Goal: Contribute content: Contribute content

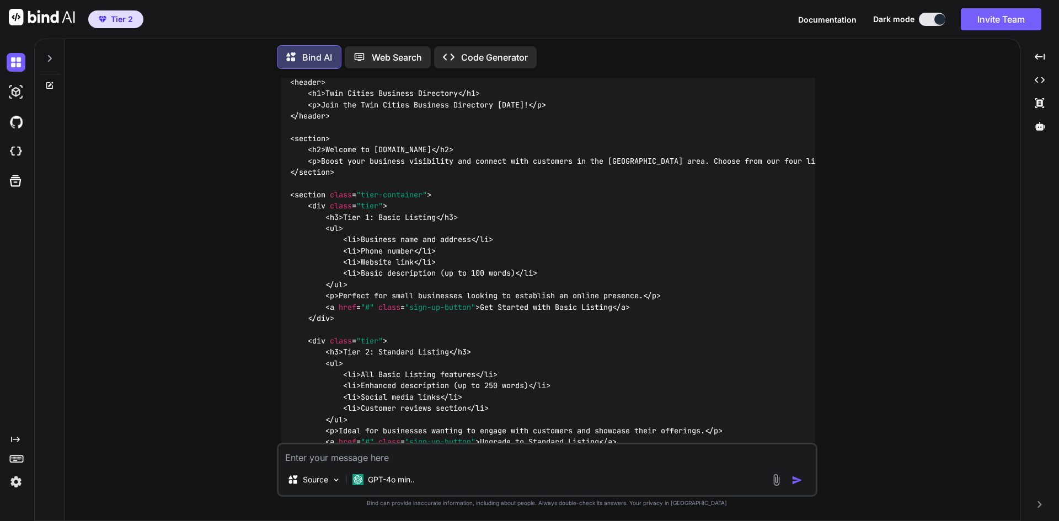
scroll to position [2634, 0]
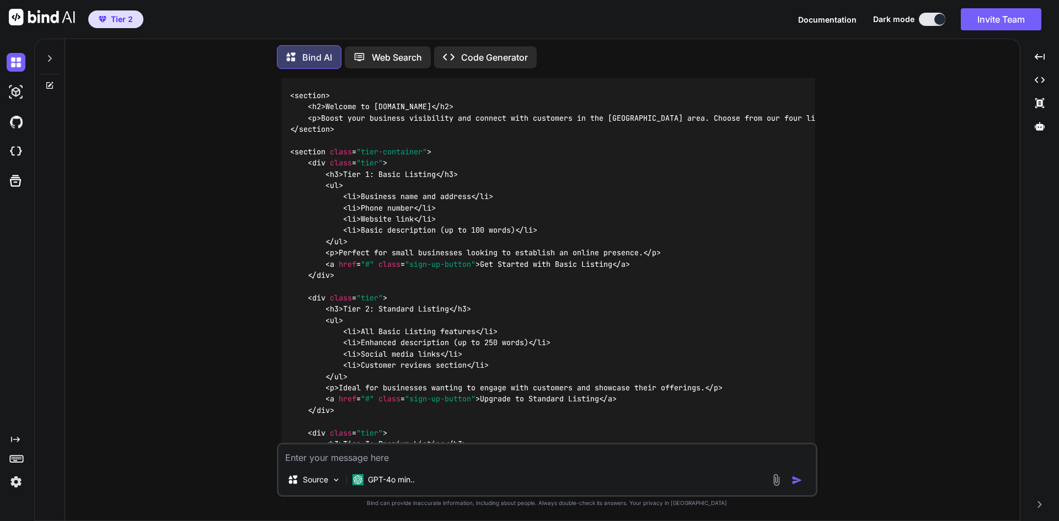
click at [52, 49] on div at bounding box center [49, 55] width 21 height 38
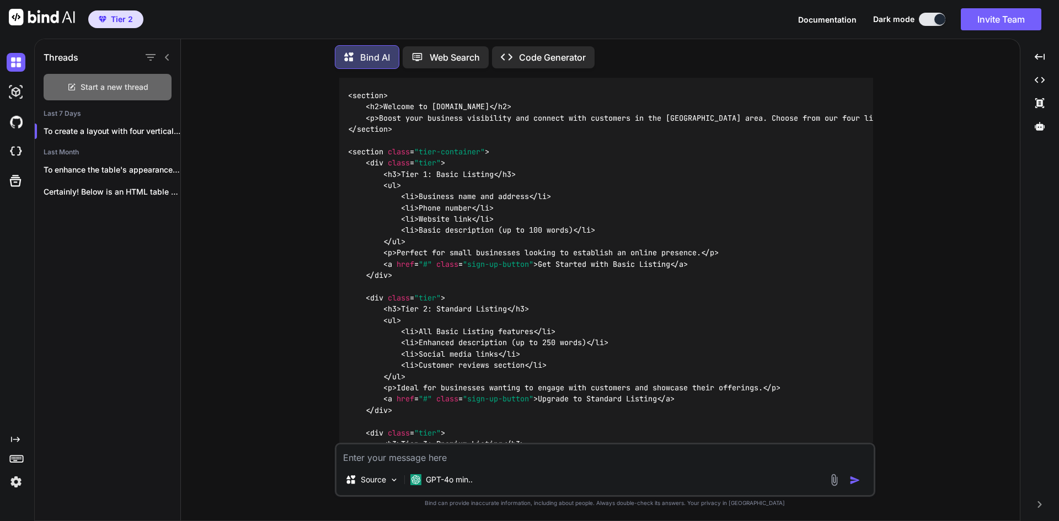
click at [84, 82] on span "Start a new thread" at bounding box center [115, 87] width 68 height 11
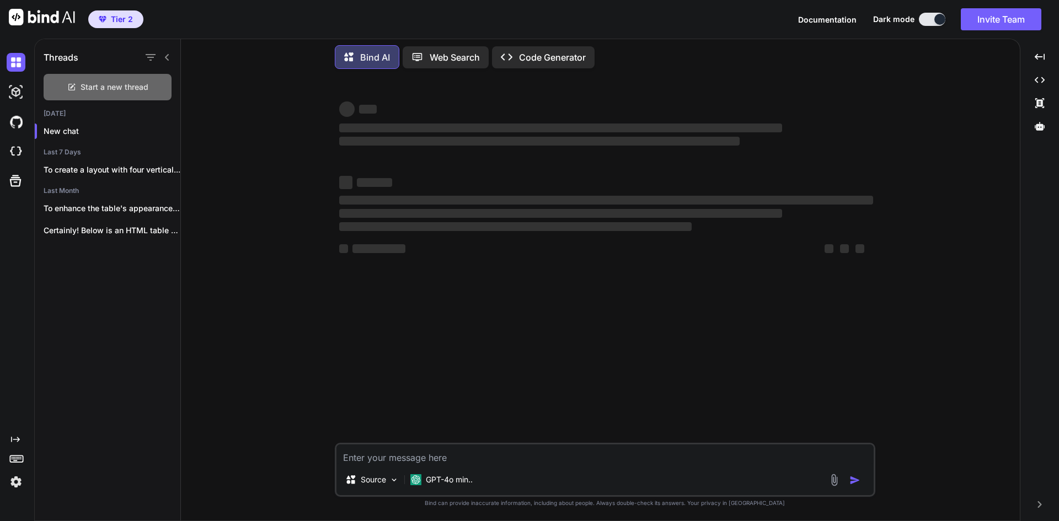
scroll to position [0, 0]
type textarea "x"
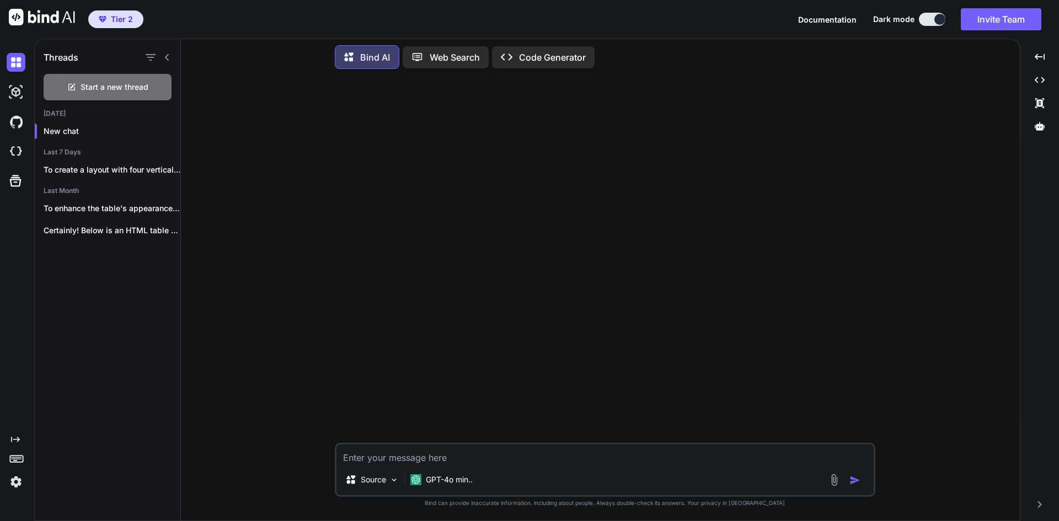
click at [420, 460] on textarea at bounding box center [604, 454] width 537 height 20
type textarea "i"
type textarea "x"
type textarea "i"
type textarea "x"
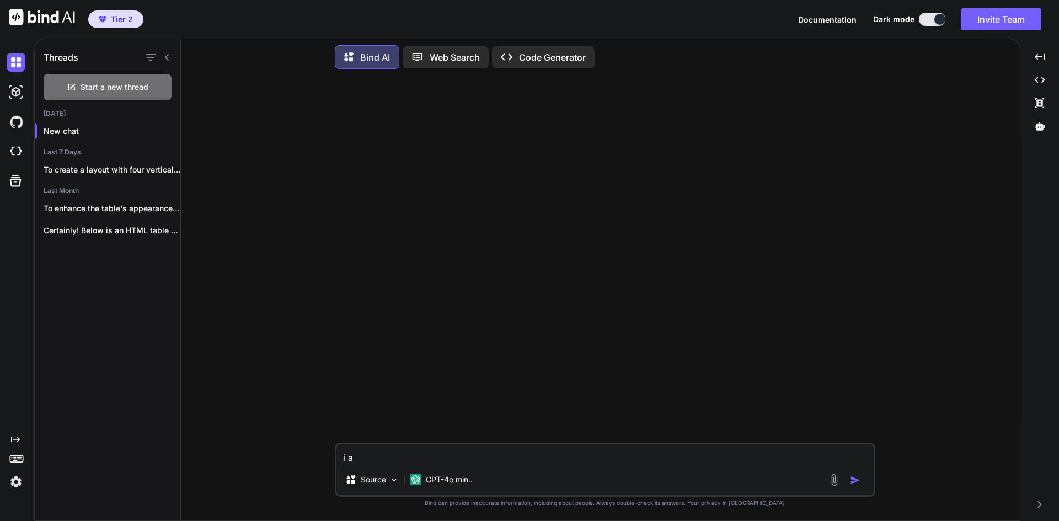
type textarea "i am"
type textarea "x"
type textarea "i am"
type textarea "x"
type textarea "i am c"
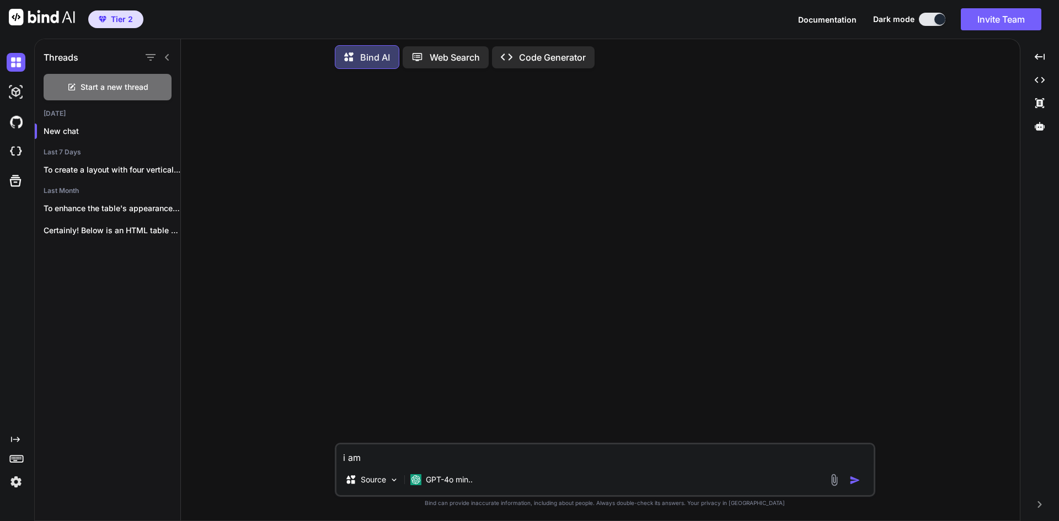
type textarea "x"
type textarea "i am cr"
type textarea "x"
type textarea "i am cre"
type textarea "x"
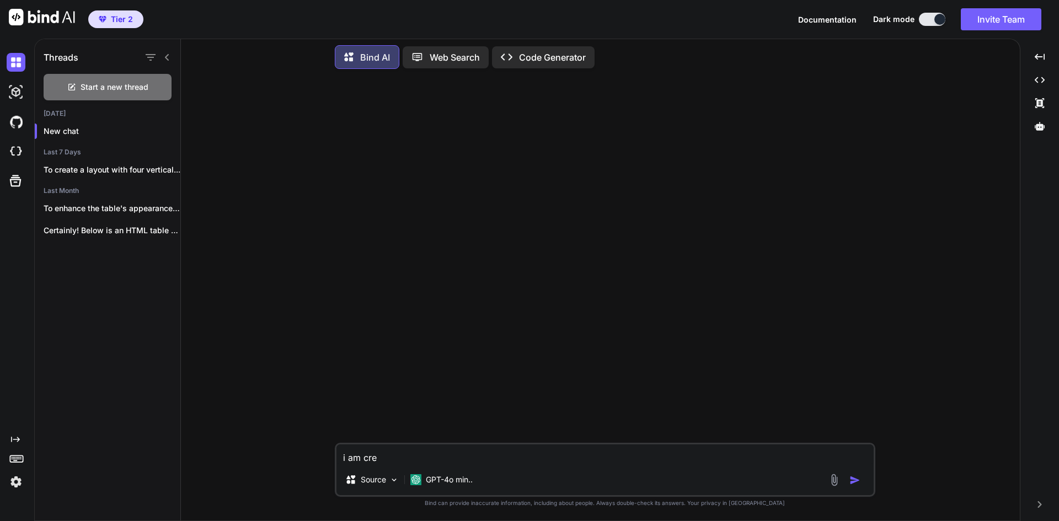
type textarea "i am crea"
type textarea "x"
type textarea "i am creat"
type textarea "x"
type textarea "i am creati"
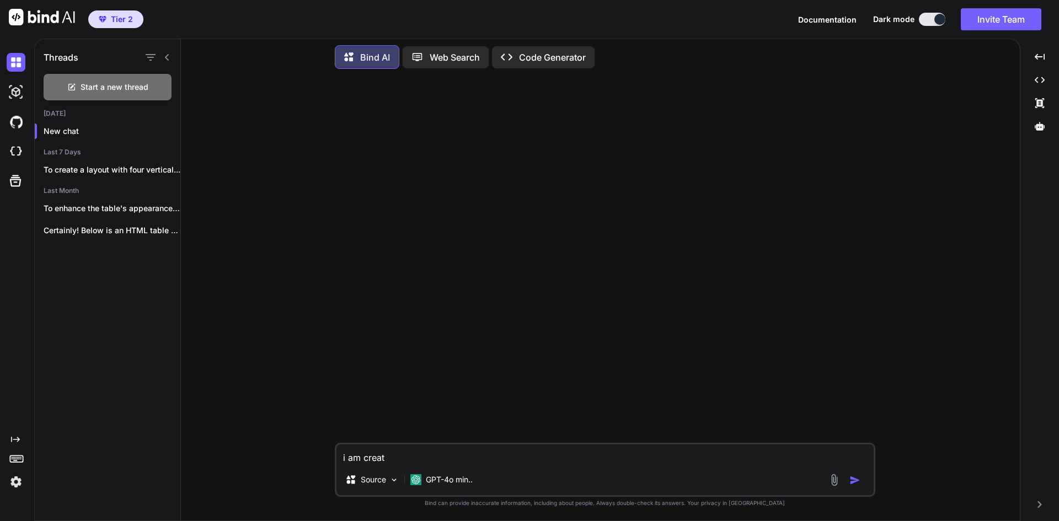
type textarea "x"
type textarea "i am creatin"
type textarea "x"
type textarea "i am creating"
type textarea "x"
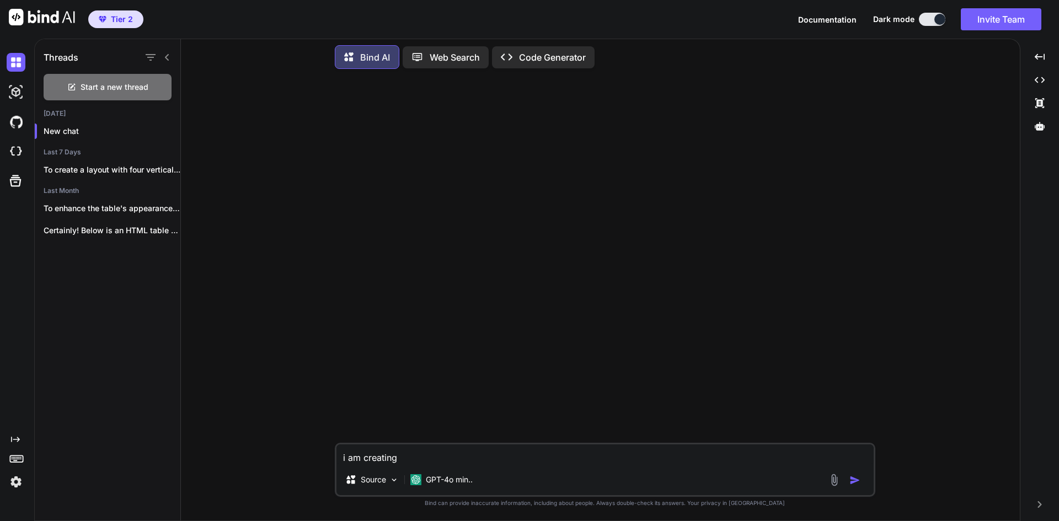
type textarea "i am creating"
type textarea "x"
type textarea "i am creating a"
type textarea "x"
type textarea "i am creating a"
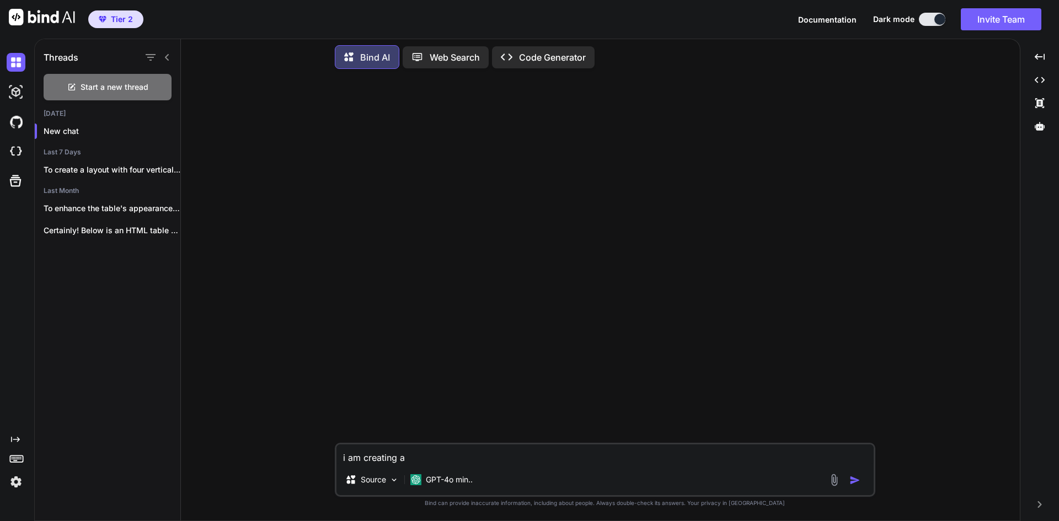
type textarea "x"
type textarea "i am creating a n"
type textarea "x"
type textarea "i am creating a ne"
type textarea "x"
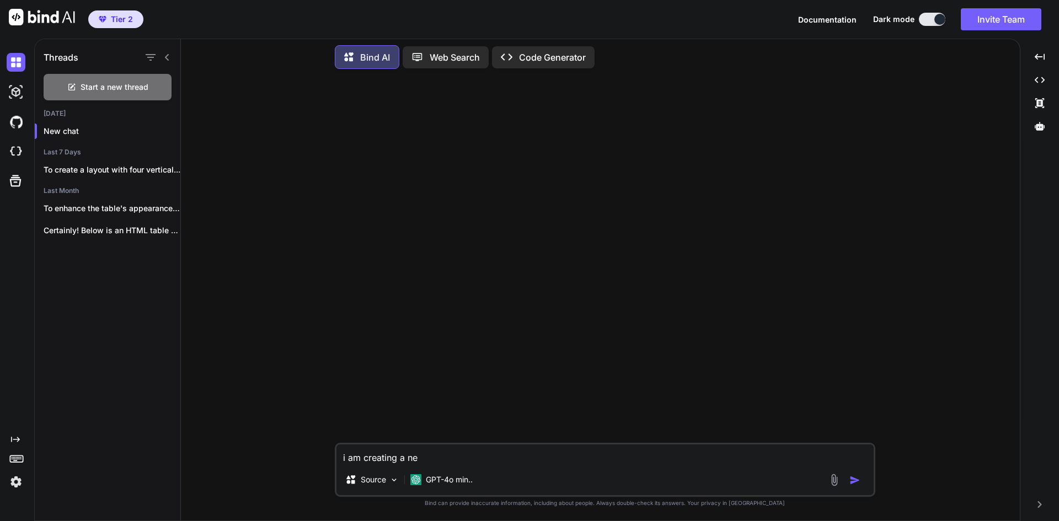
type textarea "i am creating a new"
type textarea "x"
type textarea "i am creating a new"
type textarea "x"
type textarea "i am creating a new w"
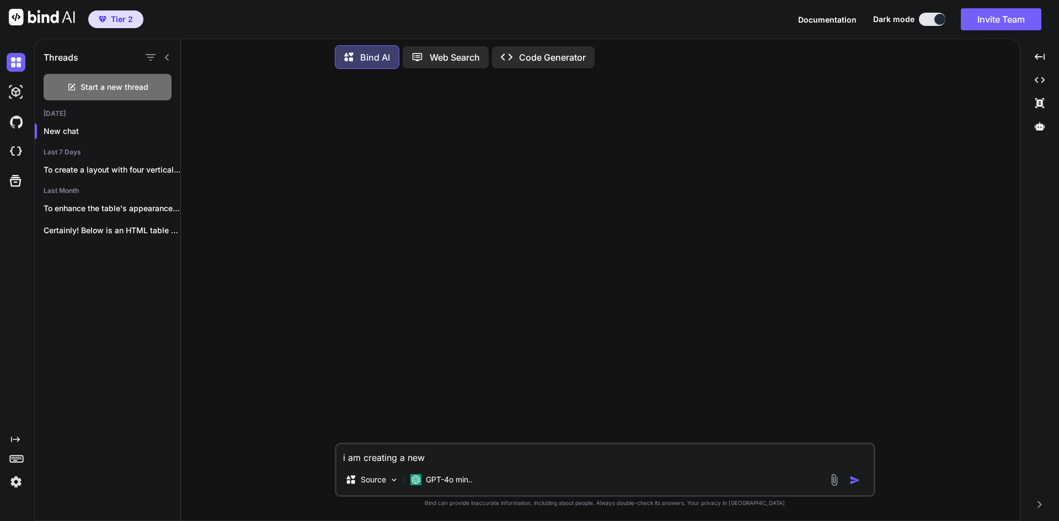
type textarea "x"
type textarea "i am creating a new we"
type textarea "x"
type textarea "i am creating a new web"
type textarea "x"
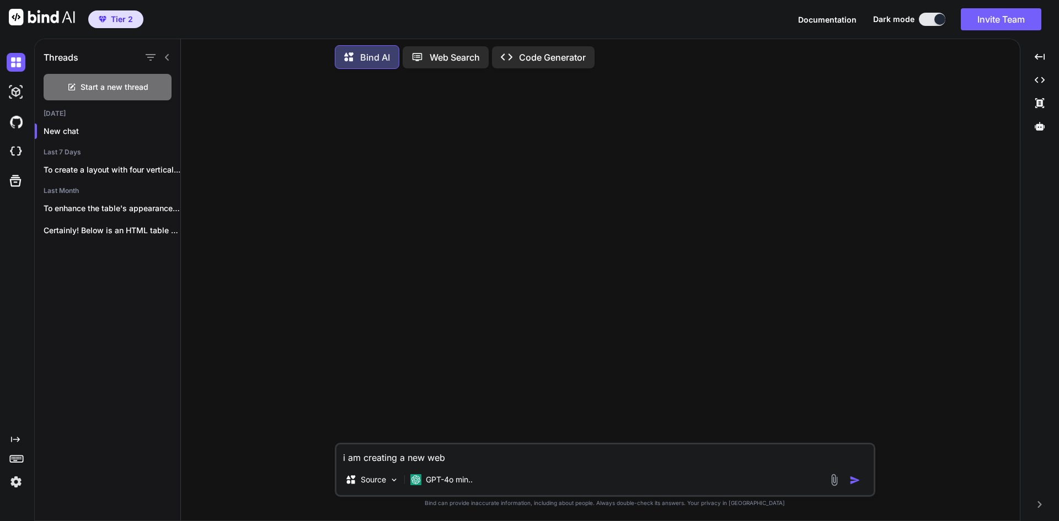
type textarea "i am creating a new webs"
type textarea "x"
type textarea "i am creating a new websi"
type textarea "x"
type textarea "i am creating a new websit"
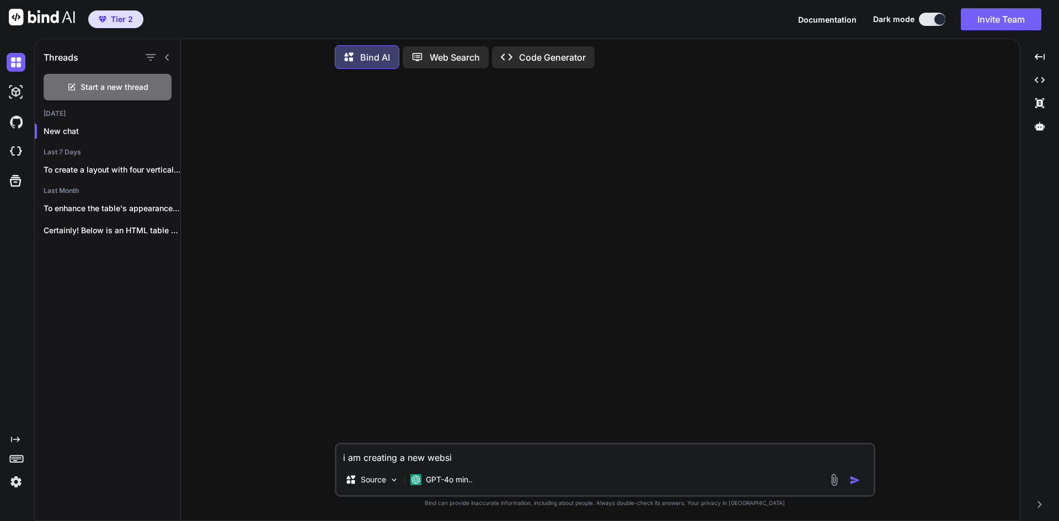
type textarea "x"
type textarea "i am creating a new website"
type textarea "x"
type textarea "i am creating a new website"
type textarea "x"
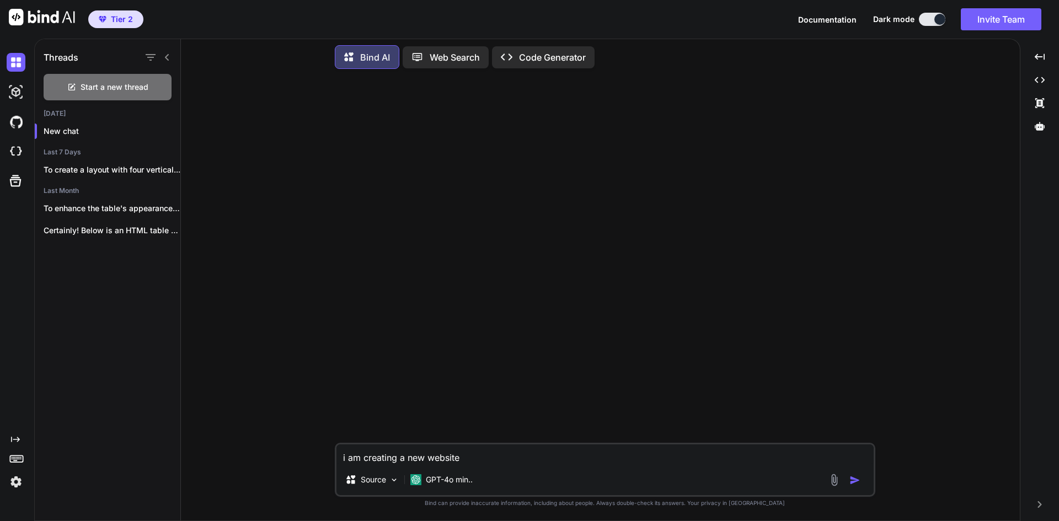
type textarea "i am creating a new website c"
type textarea "x"
type textarea "i am creating a new website ca"
type textarea "x"
type textarea "i am creating a new website cal"
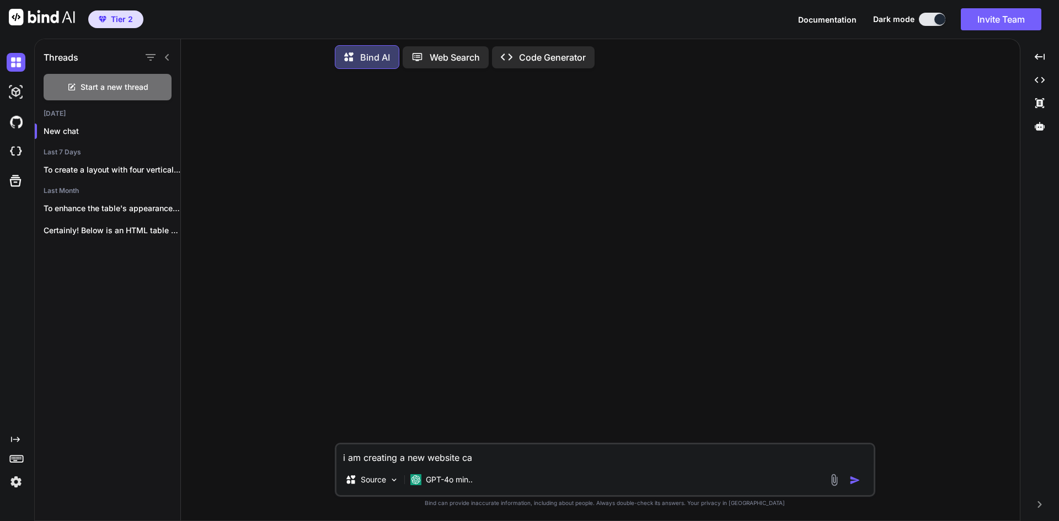
type textarea "x"
type textarea "i am creating a new website call"
type textarea "x"
type textarea "i am creating a new website calle"
type textarea "x"
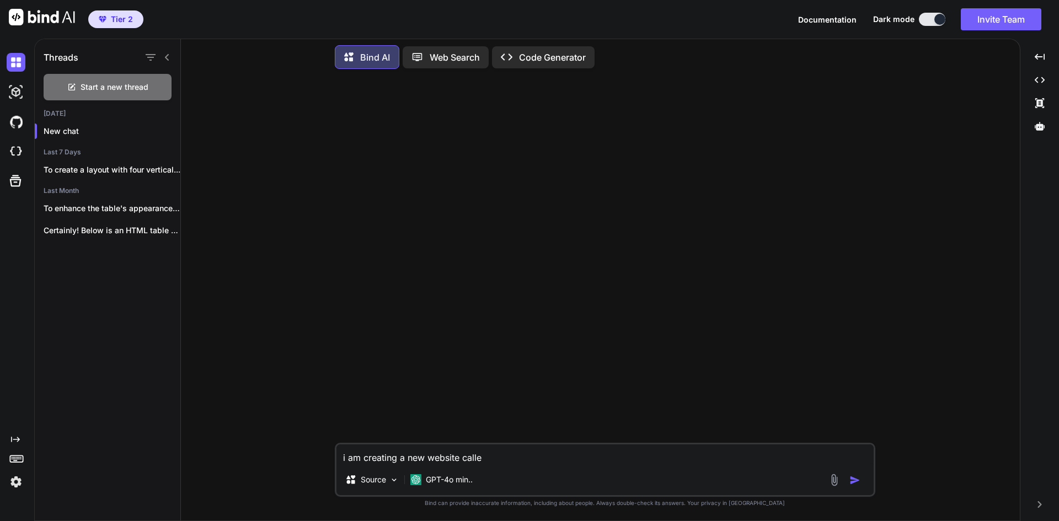
type textarea "i am creating a new website called"
type textarea "x"
type textarea "i am creating a new website called"
type textarea "x"
type textarea "i am creating a new website called"
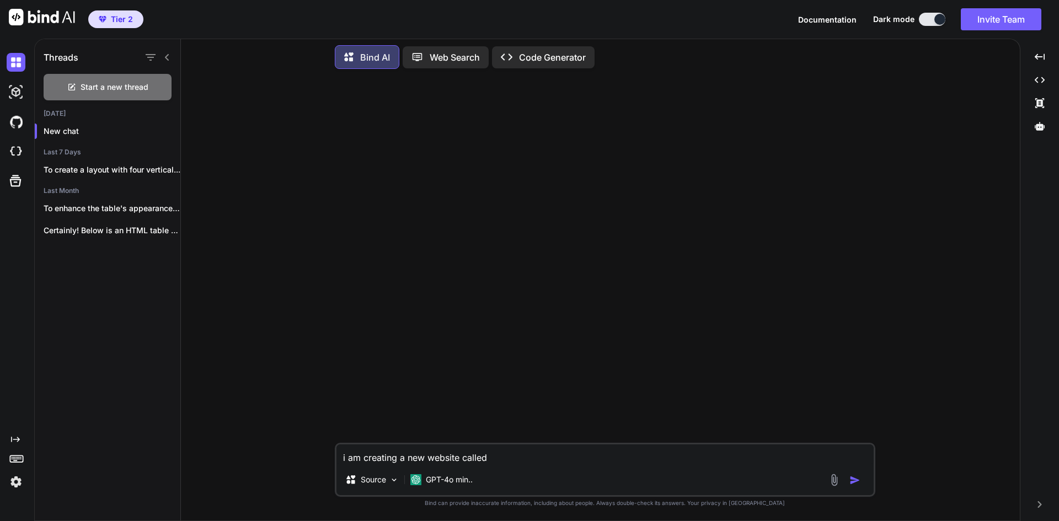
type textarea "x"
type textarea "i am creating a new website calle"
type textarea "x"
type textarea "i am creating a new website call"
type textarea "x"
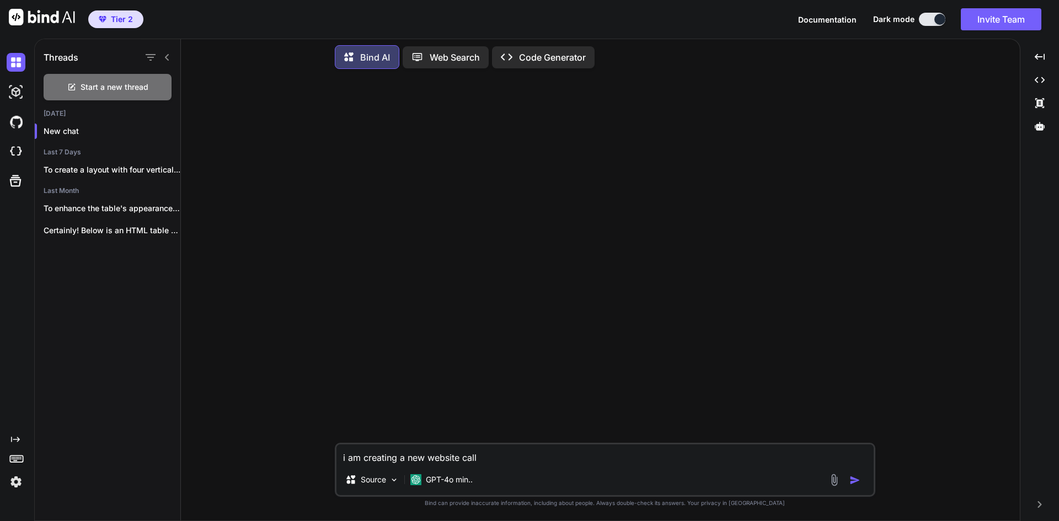
type textarea "i am creating a new website cal"
type textarea "x"
type textarea "i am creating a new website ca"
type textarea "x"
type textarea "i am creating a new website c"
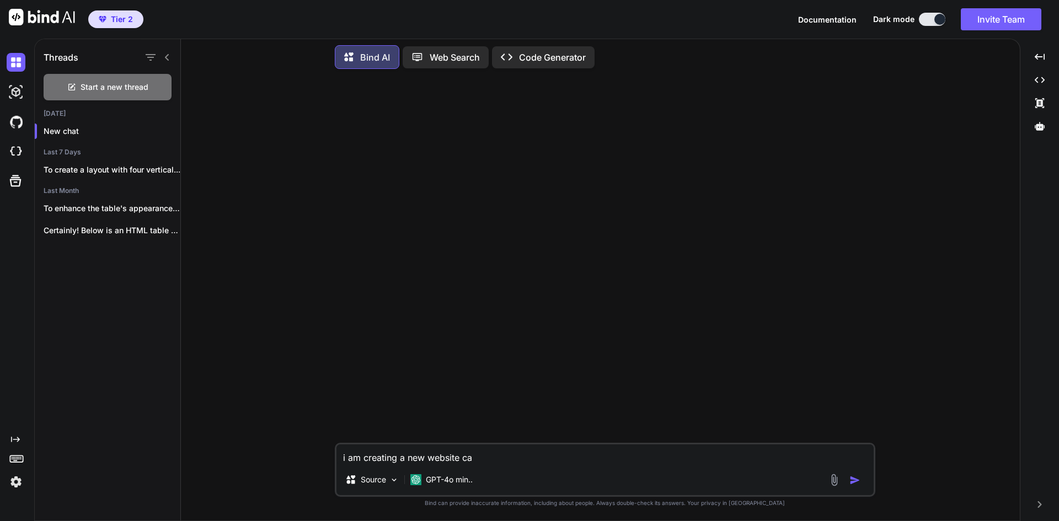
type textarea "x"
type textarea "i am creating a new website"
type textarea "x"
type textarea "i am creating a new website"
type textarea "x"
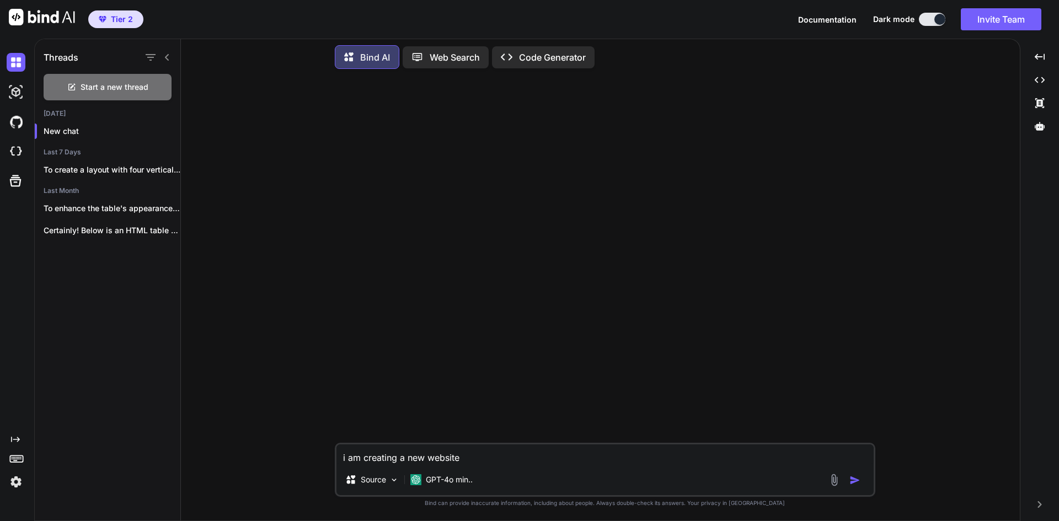
type textarea "i am creating a new websit"
type textarea "x"
type textarea "i am creating a new websi"
type textarea "x"
type textarea "i am creating a new webs"
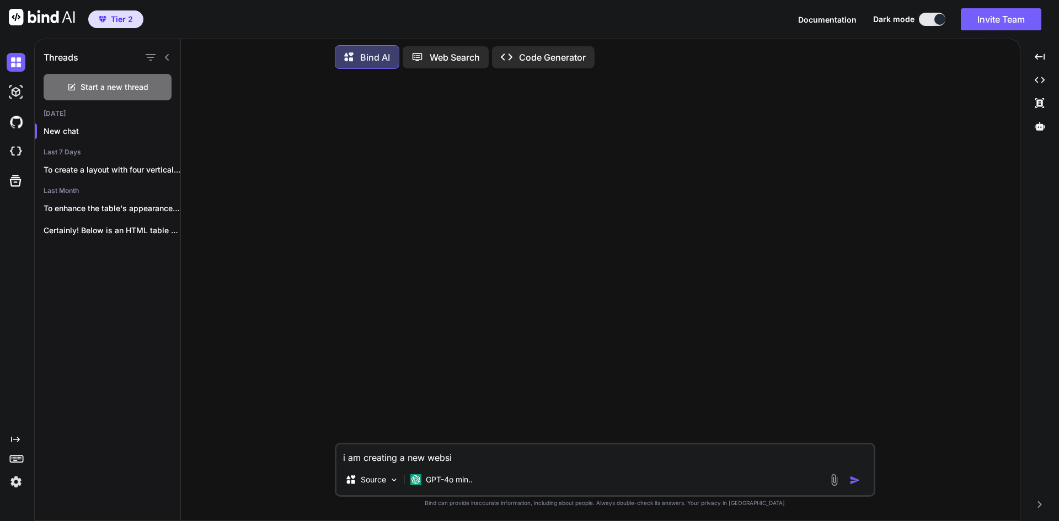
type textarea "x"
type textarea "i am creating a new web"
type textarea "x"
type textarea "i am creating a new we"
type textarea "x"
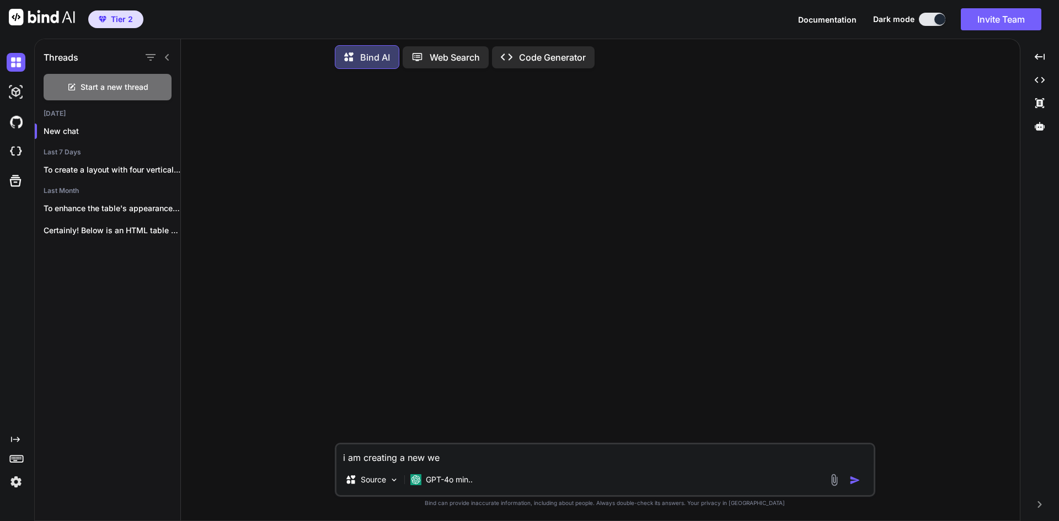
type textarea "i am creating a new w"
type textarea "x"
type textarea "i am creating a new wo"
type textarea "x"
type textarea "i am creating a new wor"
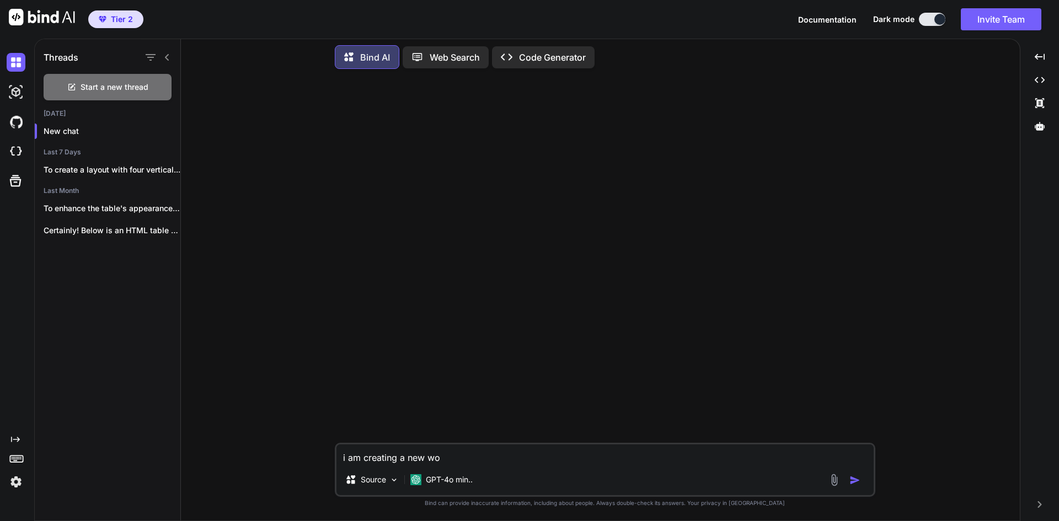
type textarea "x"
type textarea "i am creating a new word"
type textarea "x"
type textarea "i am creating a new wordp"
type textarea "x"
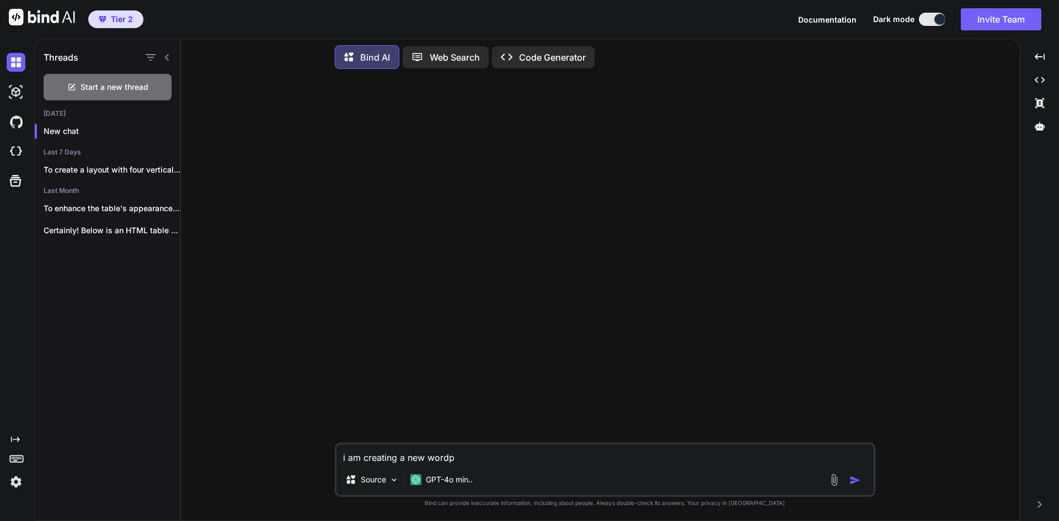
type textarea "i am creating a new wordpr"
type textarea "x"
type textarea "i am creating a new wordpre"
type textarea "x"
type textarea "i am creating a new wordpres"
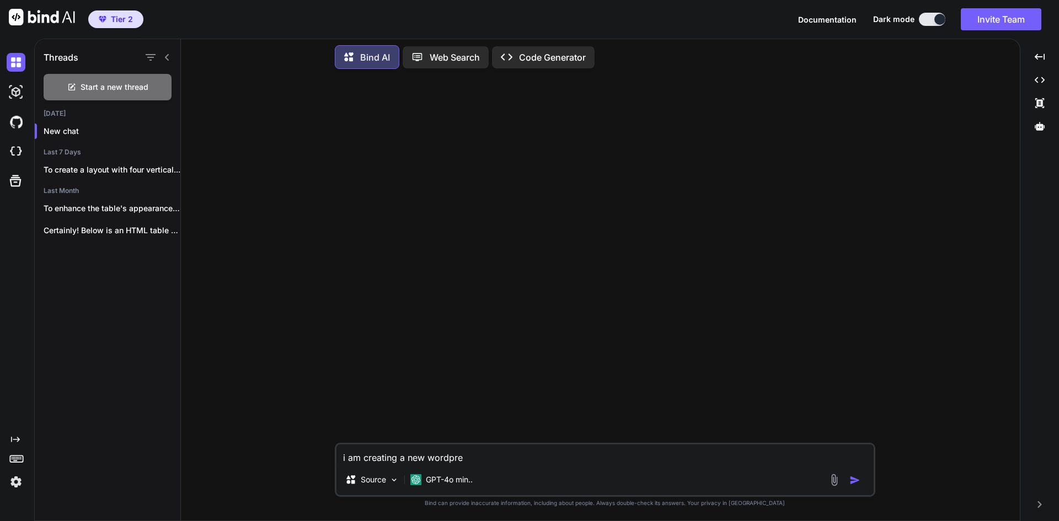
type textarea "x"
type textarea "i am creating a new wordpress"
type textarea "x"
type textarea "i am creating a new wordpress"
type textarea "x"
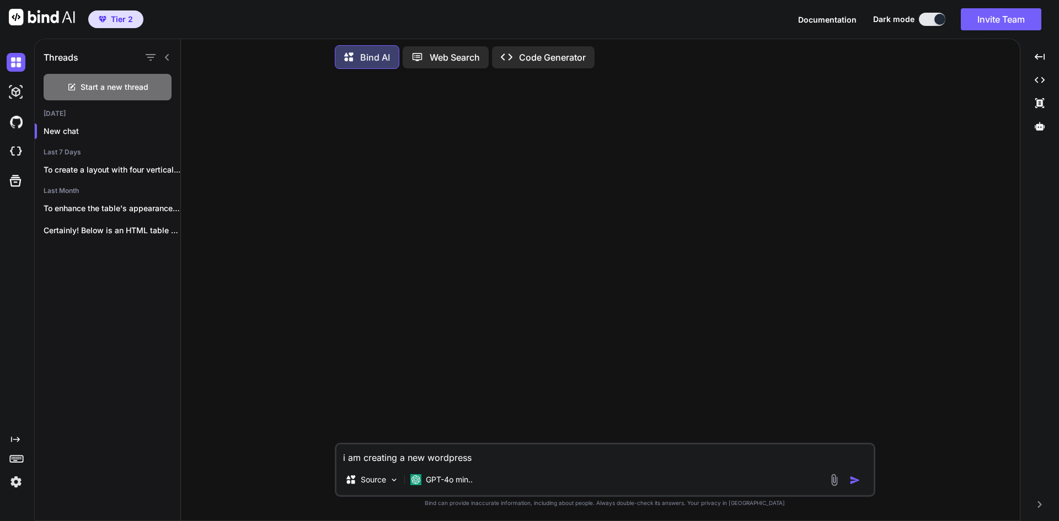
type textarea "i am creating a new wordpress w"
type textarea "x"
type textarea "i am creating a new wordpress we"
type textarea "x"
type textarea "i am creating a new wordpress web"
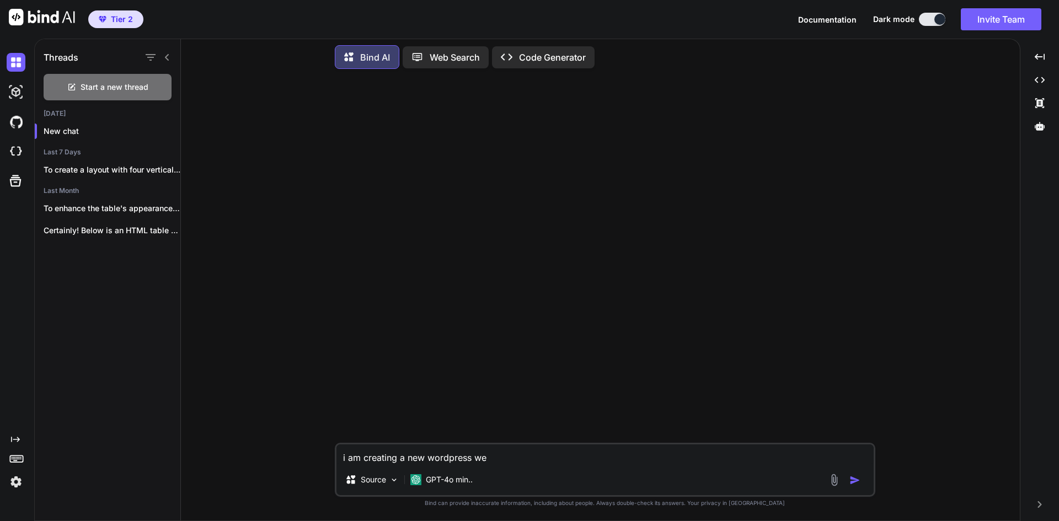
type textarea "x"
type textarea "i am creating a new wordpress webs"
type textarea "x"
type textarea "i am creating a new wordpress websi"
type textarea "x"
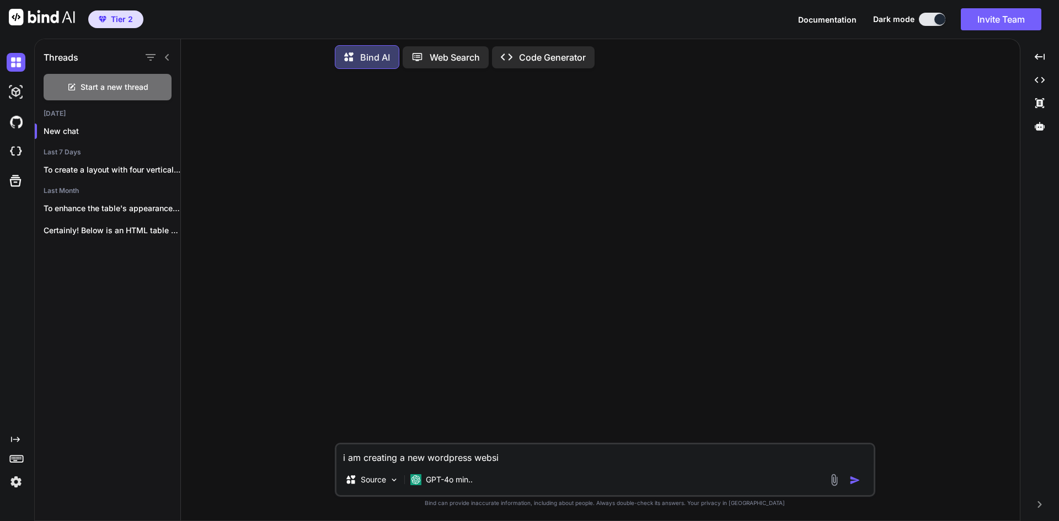
type textarea "i am creating a new wordpress websit"
type textarea "x"
type textarea "i am creating a new wordpress website"
type textarea "x"
type textarea "i am creating a new wordpress website"
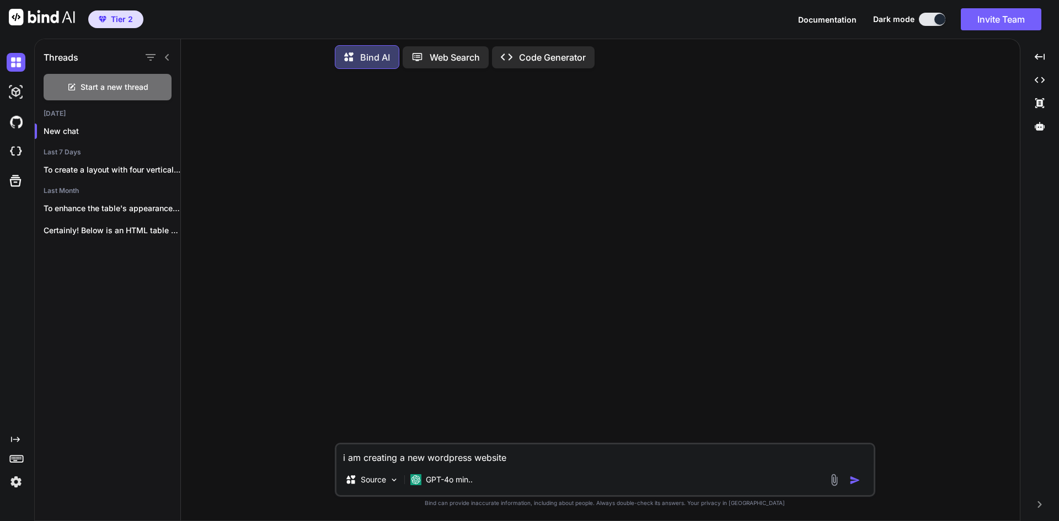
type textarea "x"
type textarea "i am creating a new wordpress website c"
type textarea "x"
type textarea "i am creating a new wordpress website ca"
type textarea "x"
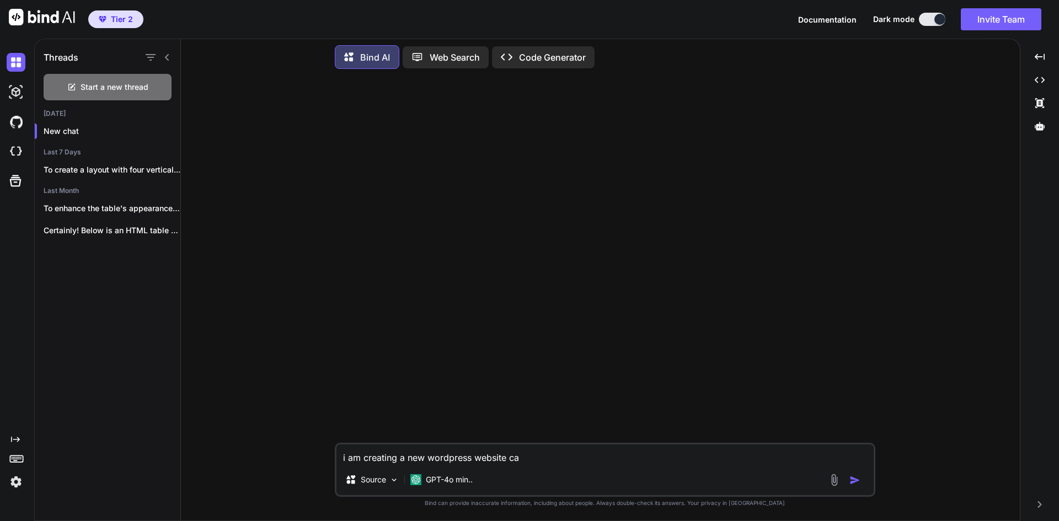
type textarea "i am creating a new wordpress website cal"
type textarea "x"
type textarea "i am creating a new wordpress website call"
type textarea "x"
type textarea "i am creating a new wordpress website calle"
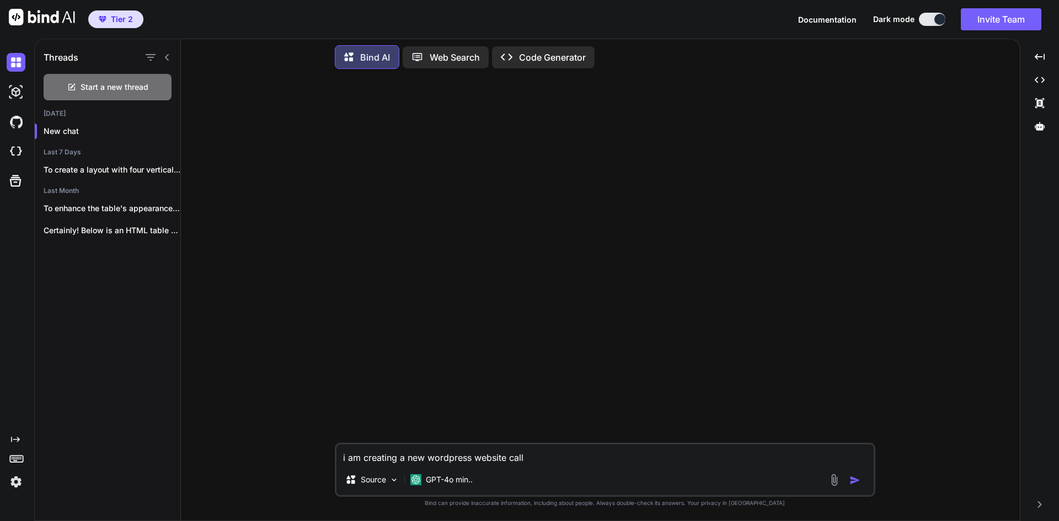
type textarea "x"
type textarea "i am creating a new wordpress website called"
type textarea "x"
type textarea "i am creating a new wordpress website called"
type textarea "x"
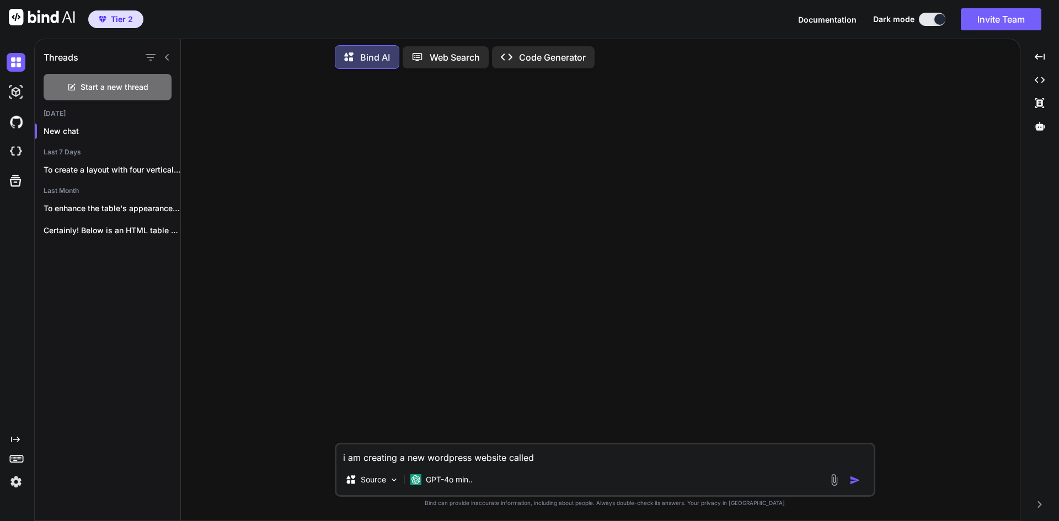
type textarea "i am creating a new wordpress website called M"
type textarea "x"
type textarea "i am creating a new wordpress website called Mi"
type textarea "x"
type textarea "i am creating a new wordpress website called Min"
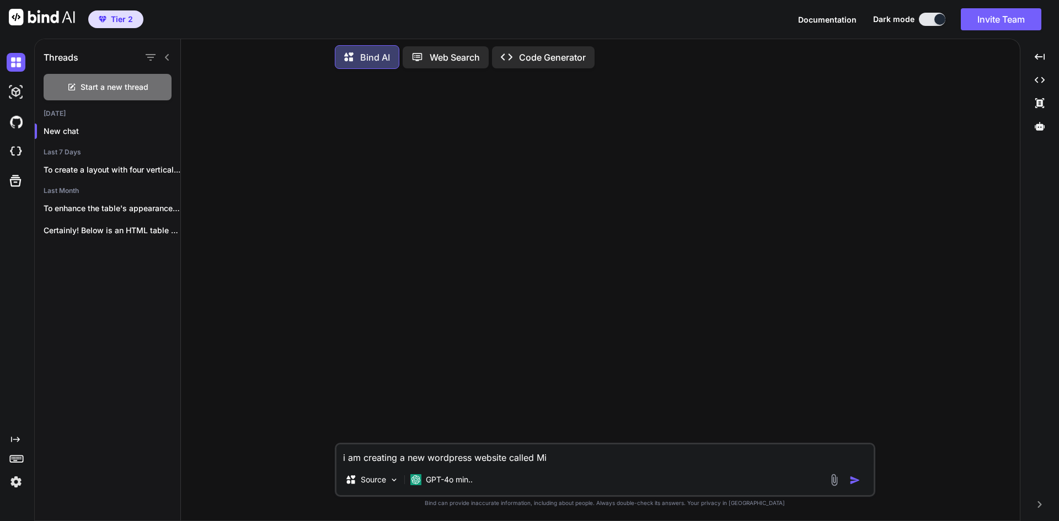
type textarea "x"
type textarea "i am creating a new wordpress website called Minn"
type textarea "x"
type textarea "i am creating a new wordpress website called Minne"
type textarea "x"
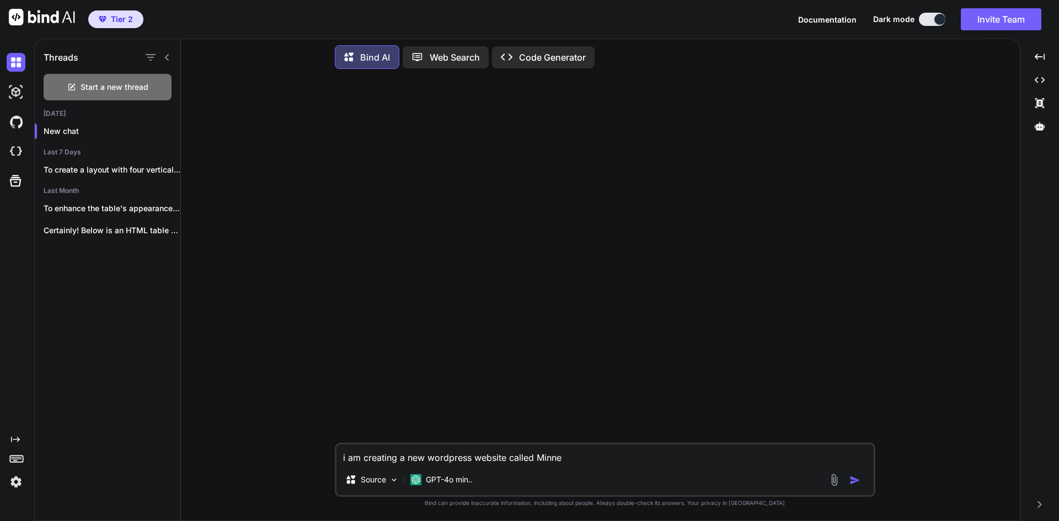
type textarea "i am creating a new wordpress website called Minnes"
type textarea "x"
type textarea "i am creating a new wordpress website called Minneso"
type textarea "x"
type textarea "i am creating a new wordpress website called Minnesot"
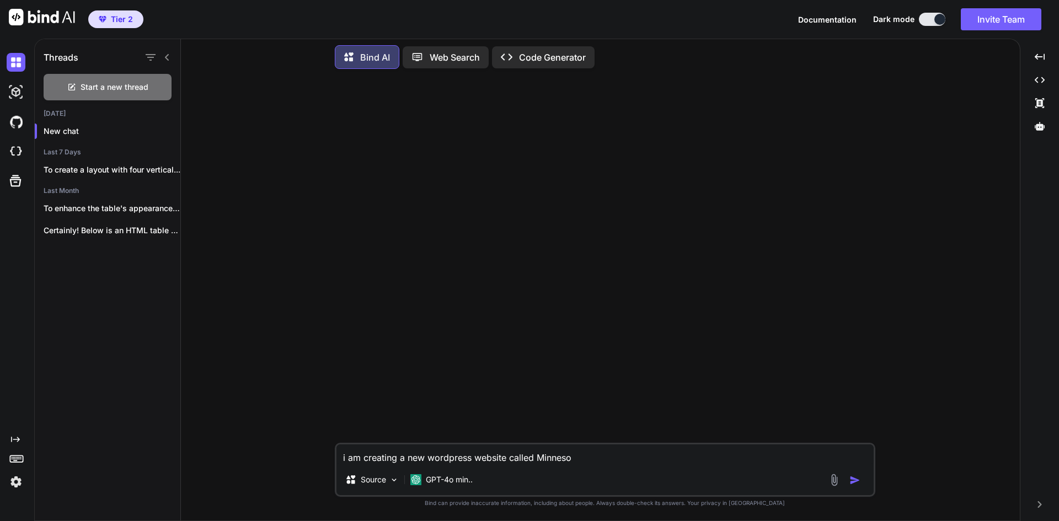
type textarea "x"
type textarea "i am creating a new wordpress website called [US_STATE]"
type textarea "x"
type textarea "i am creating a new wordpress website called [US_STATE]"
type textarea "x"
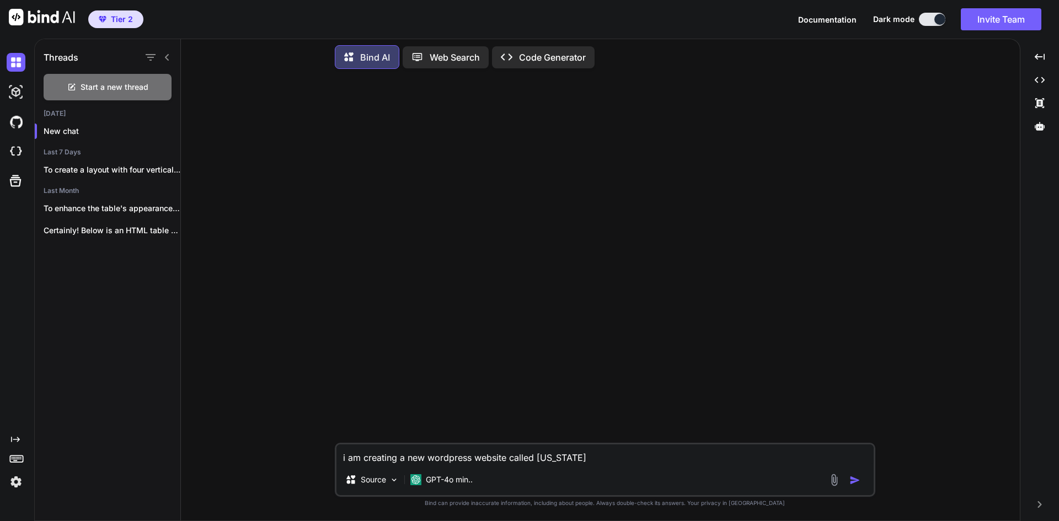
type textarea "i am creating a new wordpress website called [US_STATE] S"
type textarea "x"
type textarea "i am creating a new wordpress website called [US_STATE] Sp"
type textarea "x"
type textarea "i am creating a new wordpress website called [US_STATE] Spo"
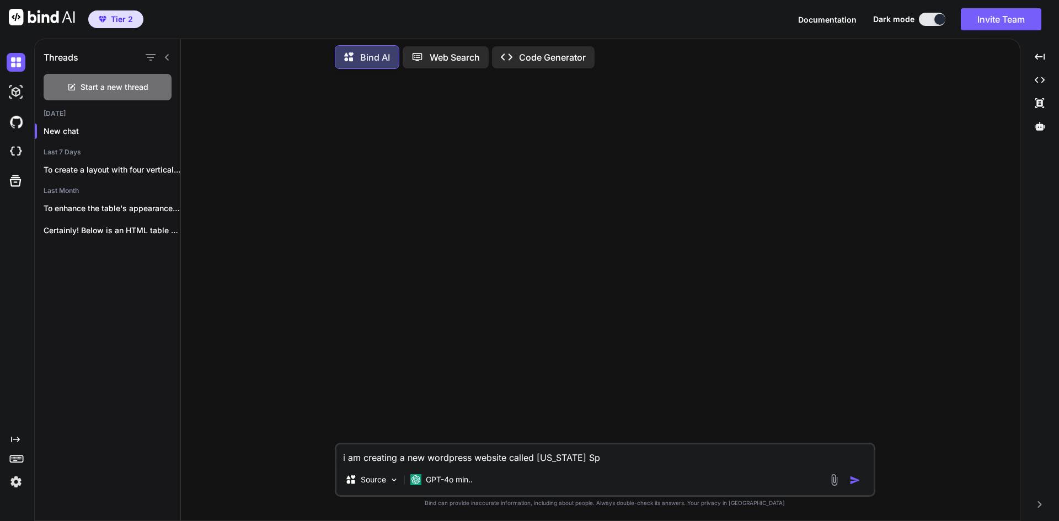
type textarea "x"
type textarea "i am creating a new wordpress website called [US_STATE] Spor"
type textarea "x"
type textarea "i am creating a new wordpress website called [US_STATE] Sport"
type textarea "x"
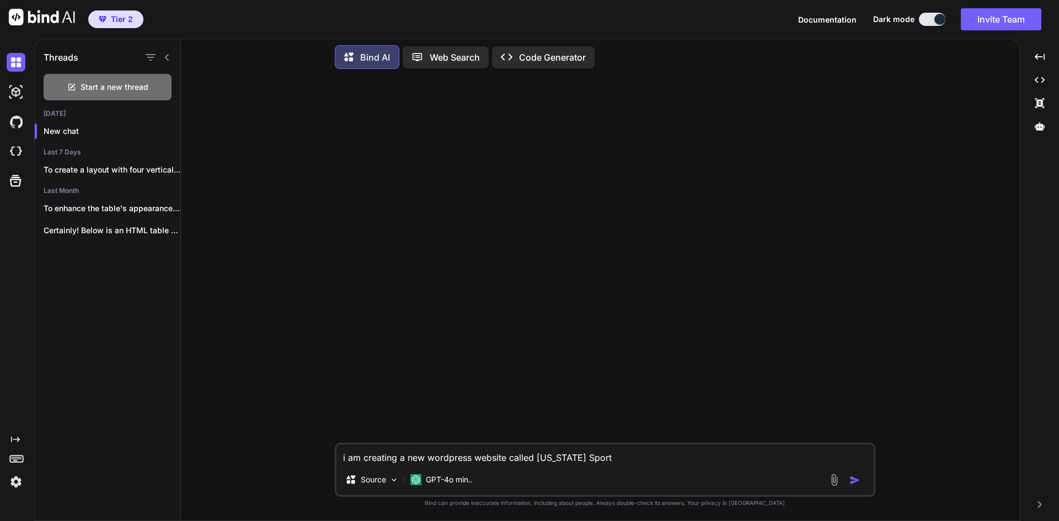
type textarea "i am creating a new wordpress website called [US_STATE] Sports"
type textarea "x"
type textarea "i am creating a new wordpress website called [US_STATE] Sports"
type textarea "x"
type textarea "i am creating a new wordpress website called [US_STATE] Sports F"
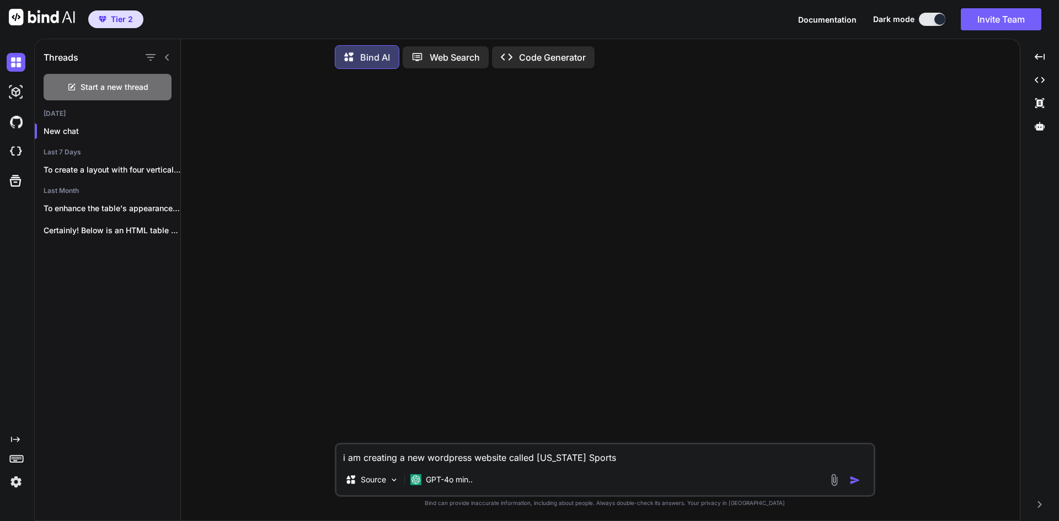
type textarea "x"
type textarea "i am creating a new wordpress website called [US_STATE] Sports Fa"
type textarea "x"
type textarea "i am creating a new wordpress website called [US_STATE] Sports Fan"
type textarea "x"
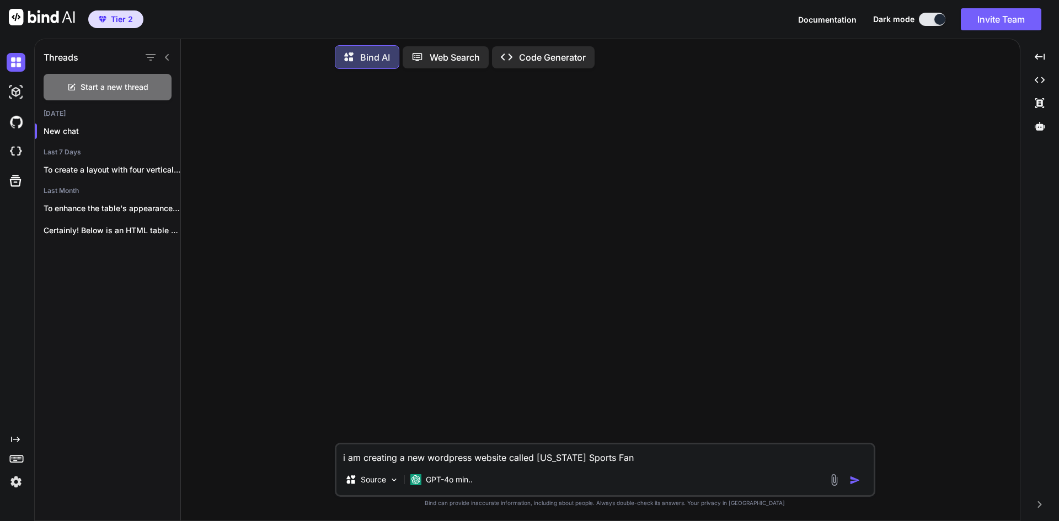
type textarea "i am creating a new wordpress website called [US_STATE] Sports Fans"
type textarea "x"
type textarea "i am creating a new wordpress website called [US_STATE] Sports Fans."
type textarea "x"
type textarea "i am creating a new wordpress website called [US_STATE] Sports Fans."
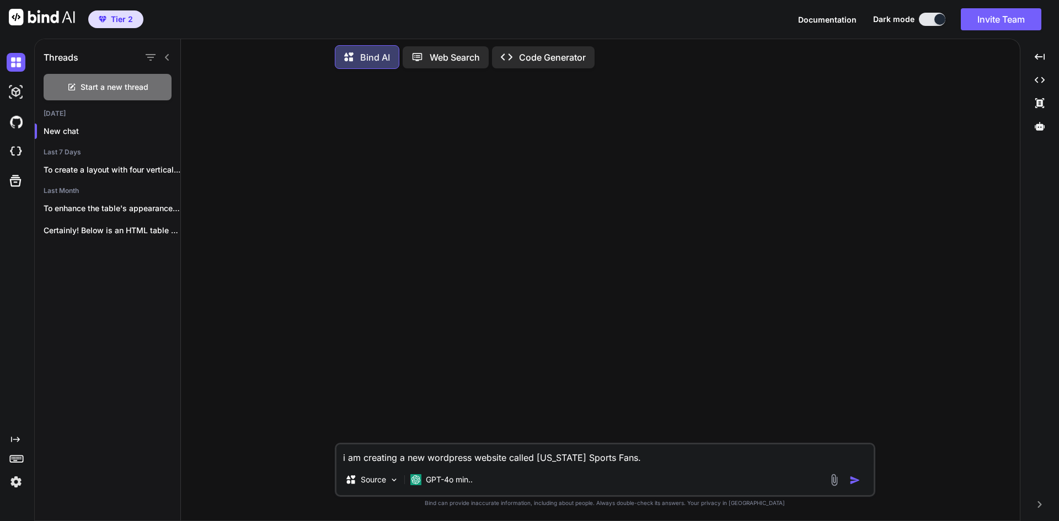
type textarea "x"
type textarea "i am creating a new wordpress website called [US_STATE] Sports Fans."
type textarea "x"
type textarea "i am creating a new wordpress website called [US_STATE] Sports Fans. M"
type textarea "x"
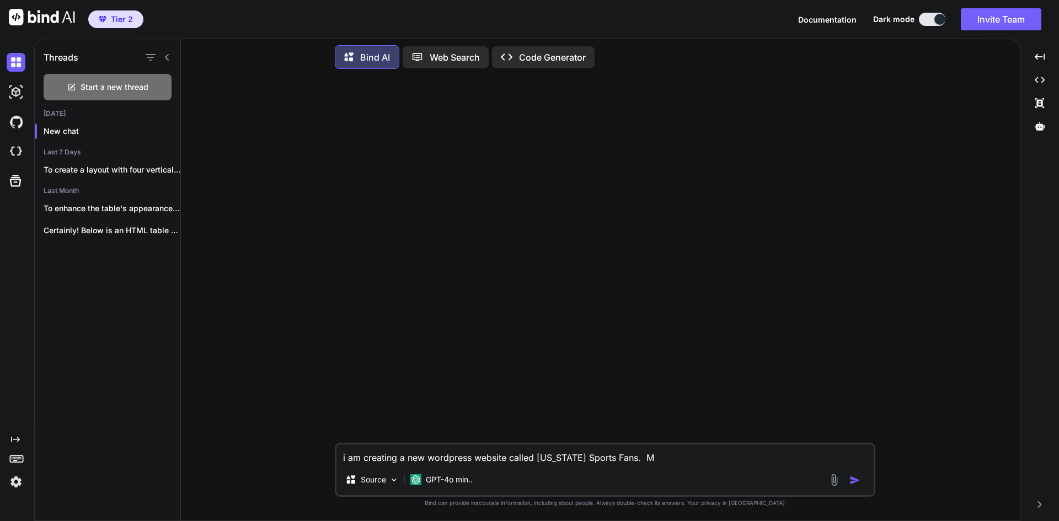
type textarea "i am creating a new wordpress website called [US_STATE] Sports Fans. [GEOGRAPHI…"
type textarea "x"
type textarea "i am creating a new wordpress website called [US_STATE] Sports Fans. MNF"
type textarea "x"
type textarea "i am creating a new wordpress website called [US_STATE] Sports Fans. MNFa"
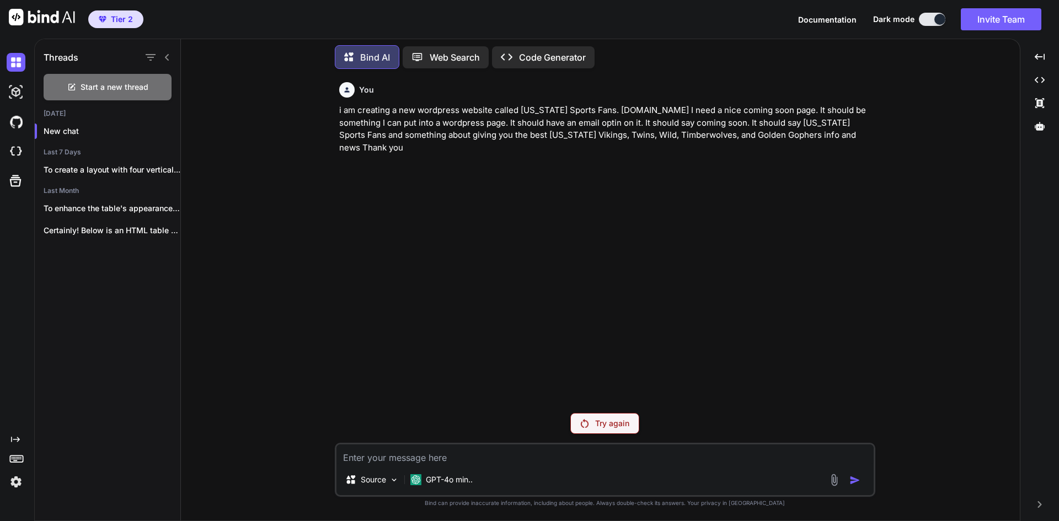
click at [588, 422] on div "Try again" at bounding box center [604, 423] width 69 height 21
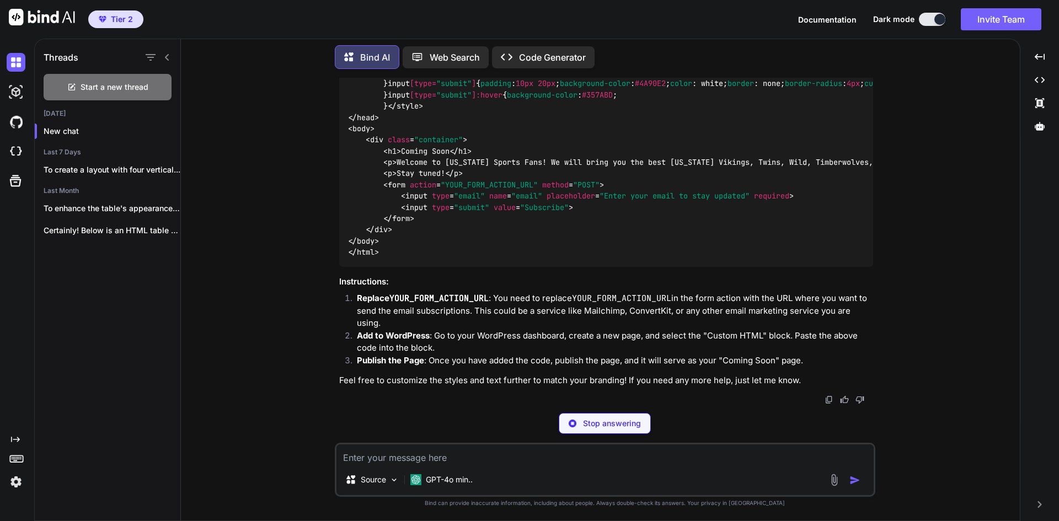
scroll to position [728, 0]
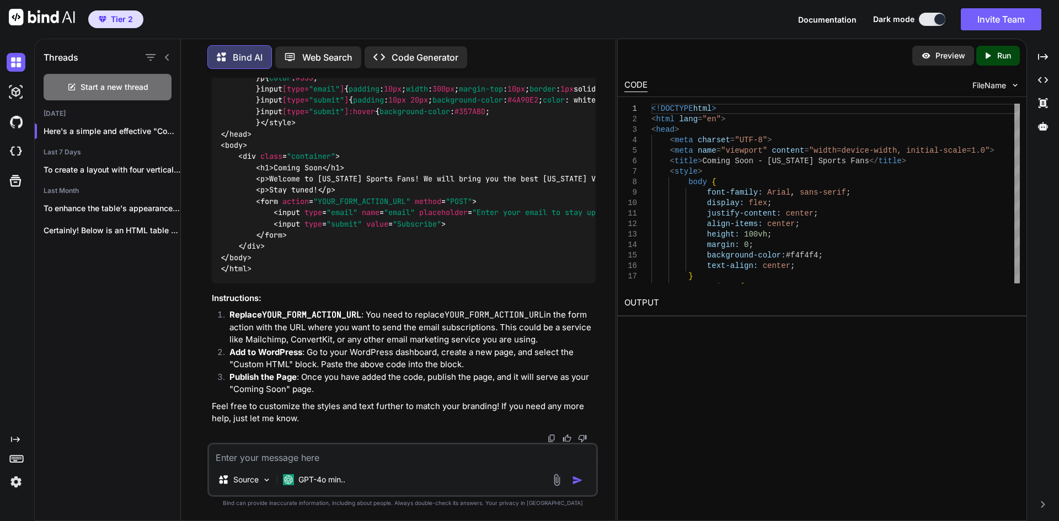
click at [997, 55] on p "Run" at bounding box center [1004, 55] width 14 height 11
click at [714, 327] on link "[URL][DOMAIN_NAME]" at bounding box center [668, 329] width 89 height 10
click at [315, 460] on textarea at bounding box center [402, 454] width 387 height 20
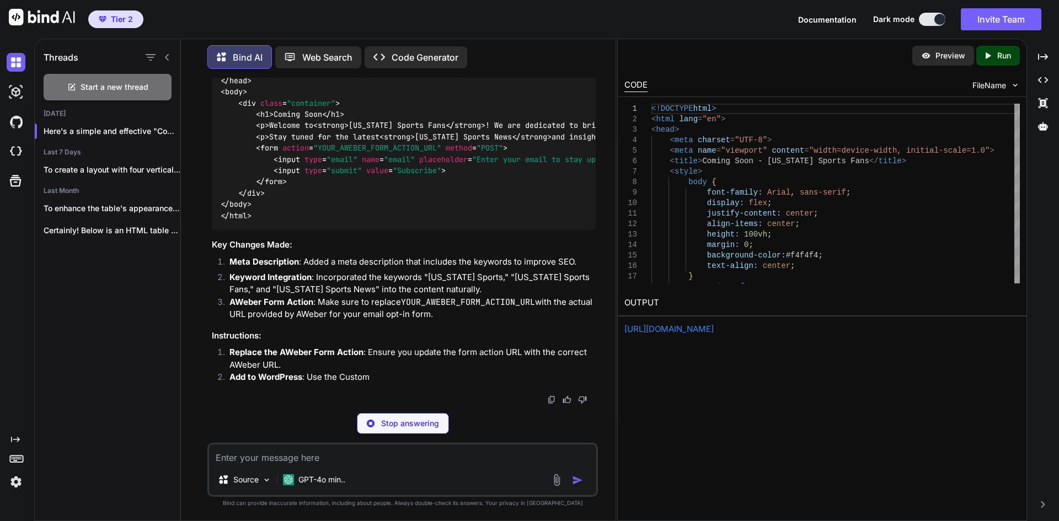
scroll to position [1861, 0]
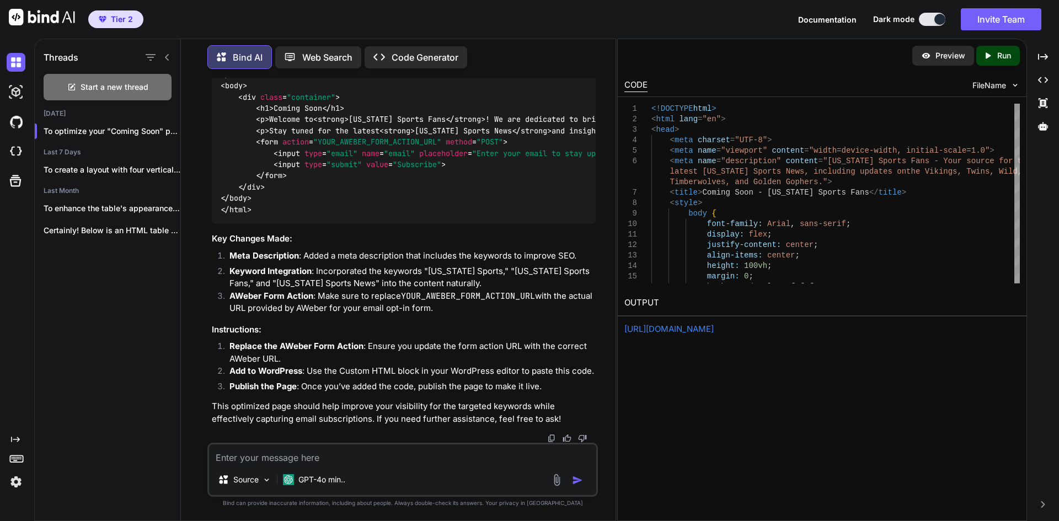
click at [994, 58] on icon "Created with Pixso." at bounding box center [990, 56] width 14 height 10
click at [997, 58] on p "Run" at bounding box center [1004, 55] width 14 height 11
click at [990, 61] on div "Created with Pixso. Run" at bounding box center [998, 56] width 44 height 20
click at [937, 56] on div "Preview" at bounding box center [946, 56] width 62 height 20
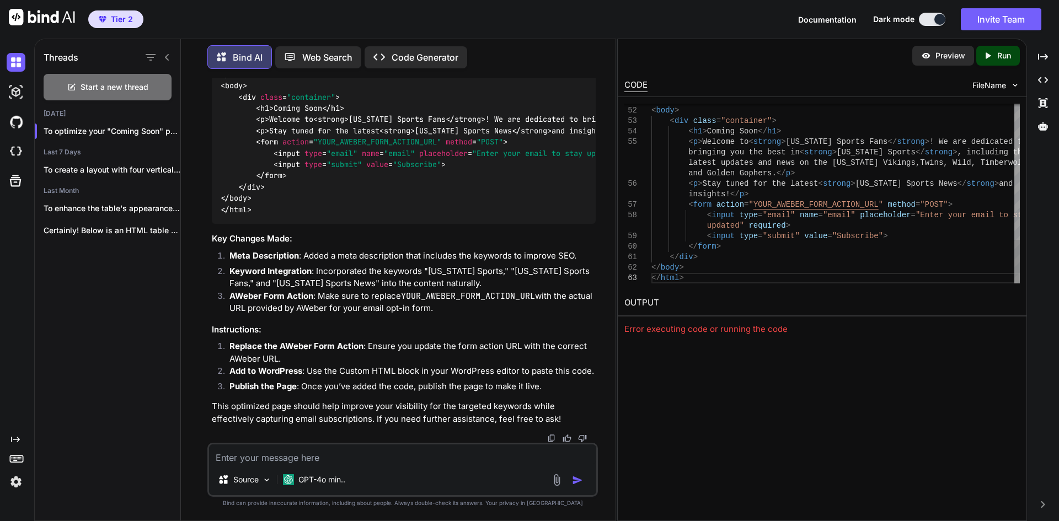
scroll to position [0, 0]
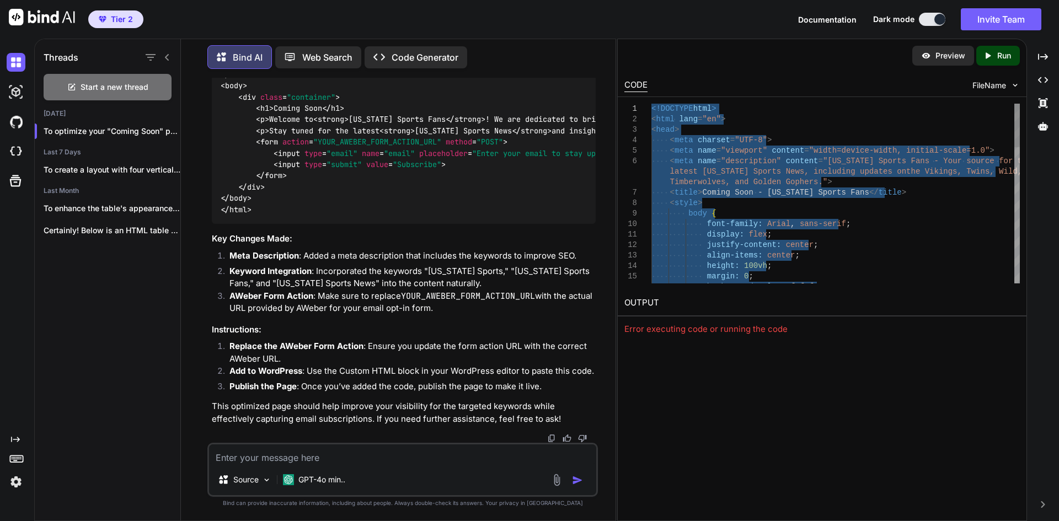
drag, startPoint x: 694, startPoint y: 278, endPoint x: 641, endPoint y: 94, distance: 192.2
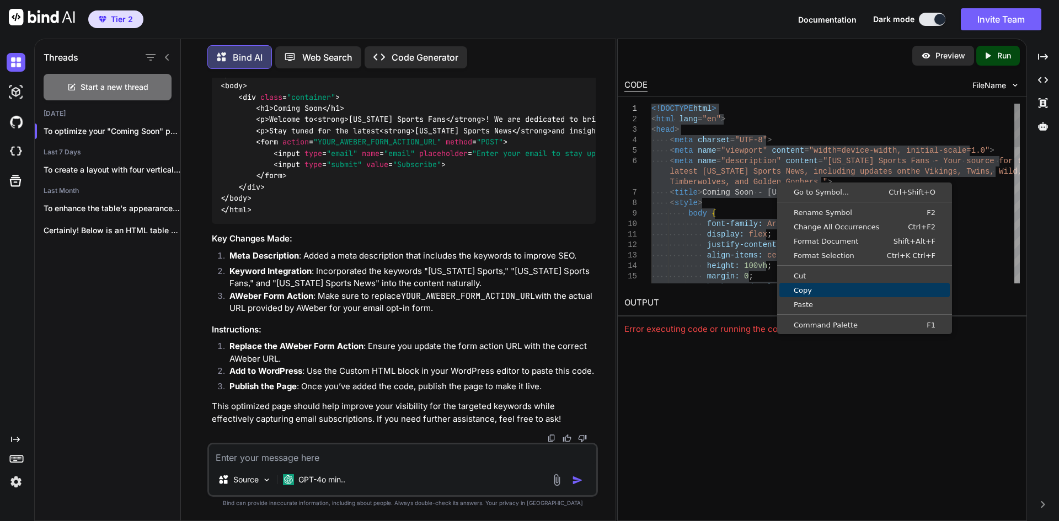
click at [817, 287] on span "Copy" at bounding box center [864, 290] width 170 height 7
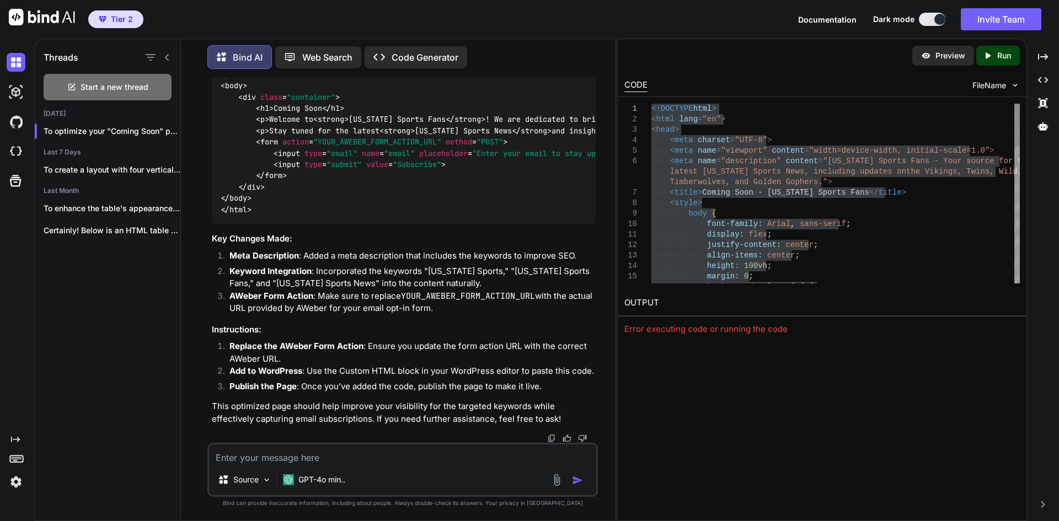
scroll to position [1, 0]
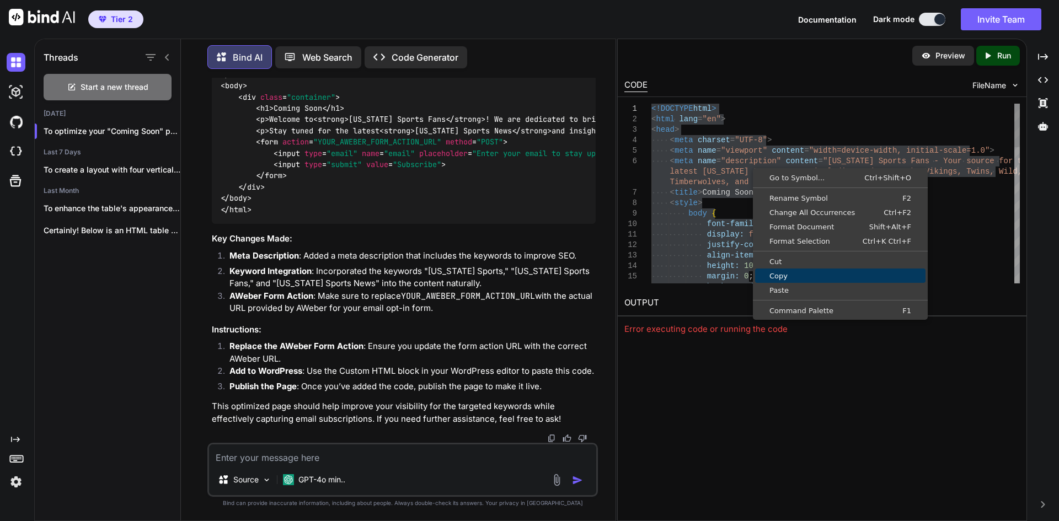
click at [801, 275] on span "Copy" at bounding box center [840, 275] width 170 height 7
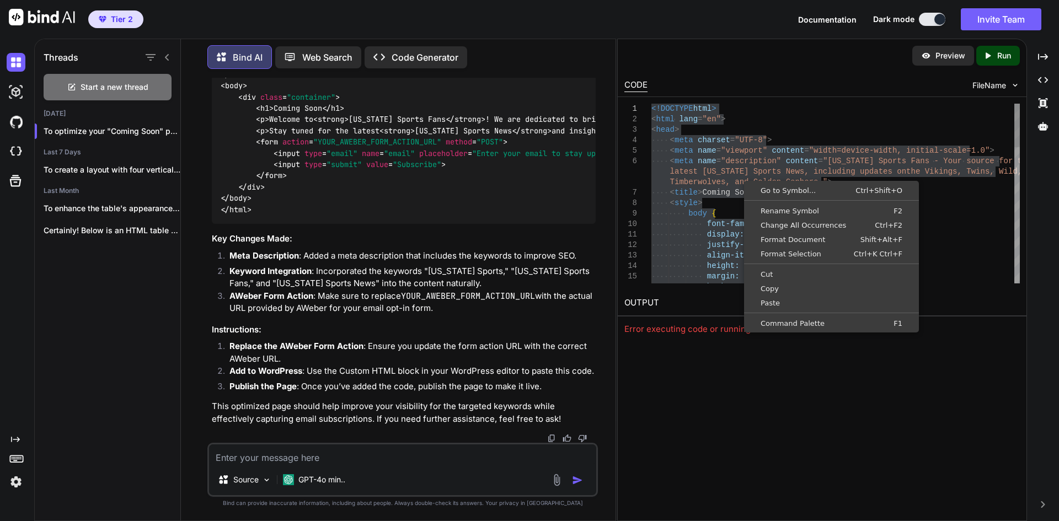
scroll to position [1, 0]
click at [785, 285] on span "Copy" at bounding box center [831, 288] width 170 height 7
